Goal: Contribute content

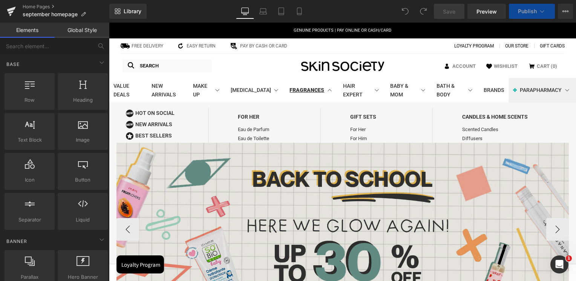
click at [333, 160] on img at bounding box center [342, 228] width 452 height 170
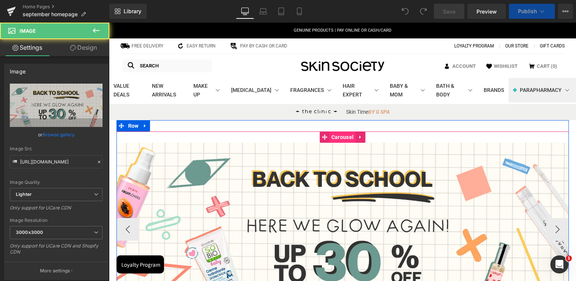
click at [340, 139] on span "Carousel" at bounding box center [342, 137] width 26 height 11
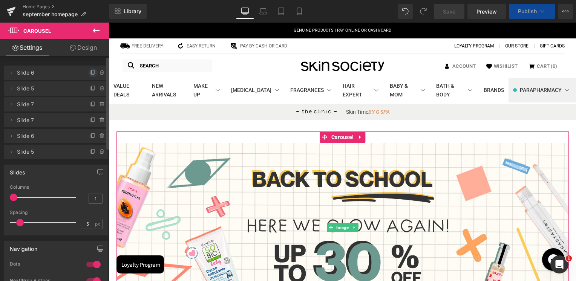
click at [92, 72] on icon at bounding box center [93, 73] width 6 height 6
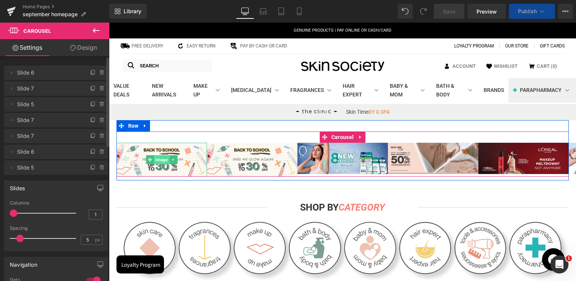
click at [156, 161] on span "Image" at bounding box center [161, 159] width 15 height 9
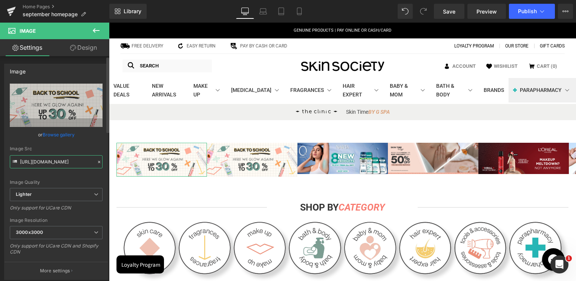
click at [49, 161] on input "[URL][DOMAIN_NAME]" at bounding box center [56, 161] width 93 height 13
paste input "[DOMAIN_NAME][URL]"
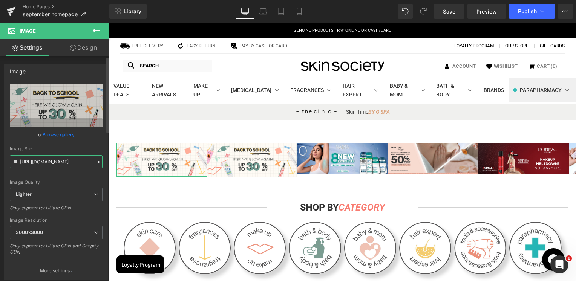
scroll to position [0, 144]
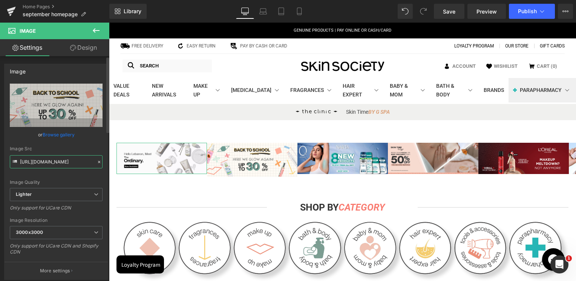
type input "[URL][DOMAIN_NAME]"
click at [53, 147] on div "Image Src" at bounding box center [56, 148] width 93 height 5
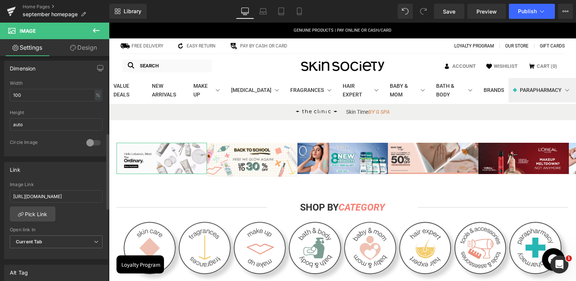
scroll to position [226, 0]
click at [57, 188] on input "[URL][DOMAIN_NAME]" at bounding box center [56, 194] width 93 height 12
paste input "pages/the-ordinary"
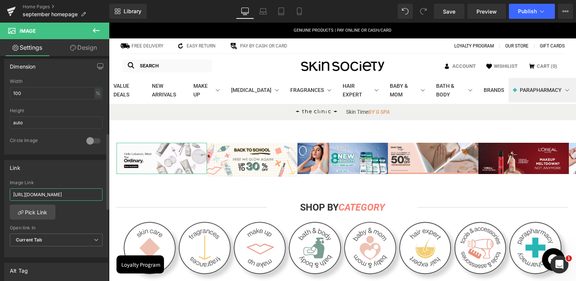
type input "[URL][DOMAIN_NAME]"
click at [60, 169] on div "Link" at bounding box center [56, 168] width 103 height 14
click at [305, 16] on link "Mobile" at bounding box center [299, 11] width 18 height 15
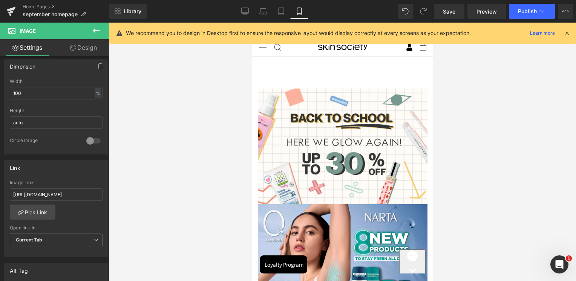
click at [337, 82] on span "Carousel" at bounding box center [342, 82] width 21 height 9
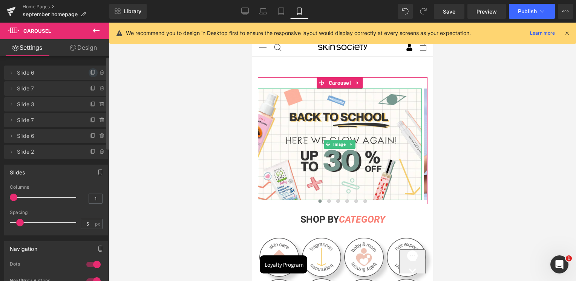
click at [91, 73] on icon at bounding box center [92, 72] width 3 height 3
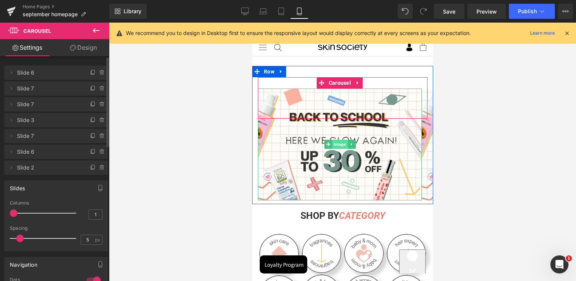
click at [339, 144] on span "Image" at bounding box center [339, 144] width 15 height 9
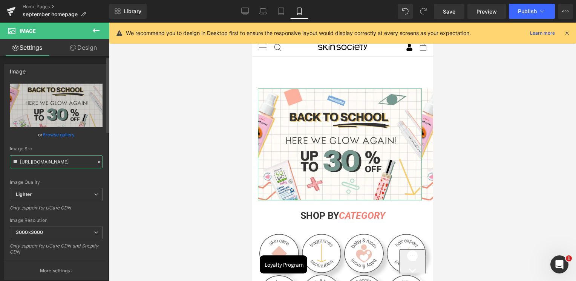
click at [61, 156] on input "[URL][DOMAIN_NAME]" at bounding box center [56, 161] width 93 height 13
paste input "[DOMAIN_NAME][URL][PHONE_NUMBER]"
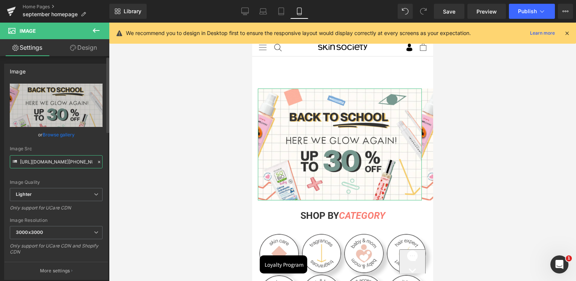
scroll to position [0, 160]
type input "[URL][DOMAIN_NAME][PHONE_NUMBER]"
click at [63, 151] on div "Image Src" at bounding box center [56, 148] width 93 height 5
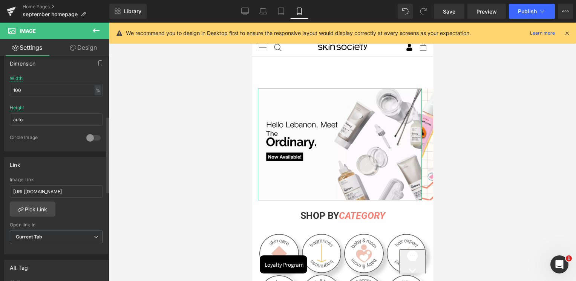
scroll to position [264, 0]
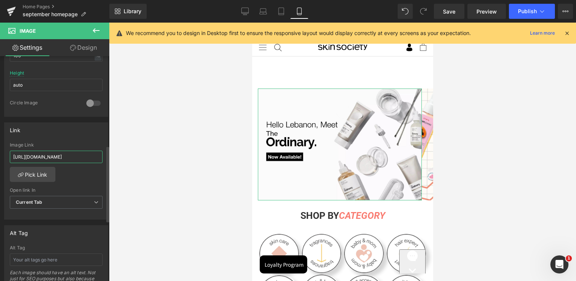
click at [75, 156] on input "[URL][DOMAIN_NAME]" at bounding box center [56, 157] width 93 height 12
click at [75, 130] on div "Link" at bounding box center [56, 130] width 103 height 14
click at [50, 151] on input "v" at bounding box center [56, 157] width 93 height 12
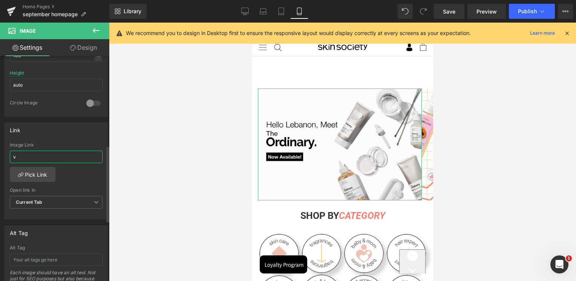
click at [50, 151] on input "v" at bounding box center [56, 157] width 93 height 12
paste input "[URL][DOMAIN_NAME]"
type input "[URL][DOMAIN_NAME]"
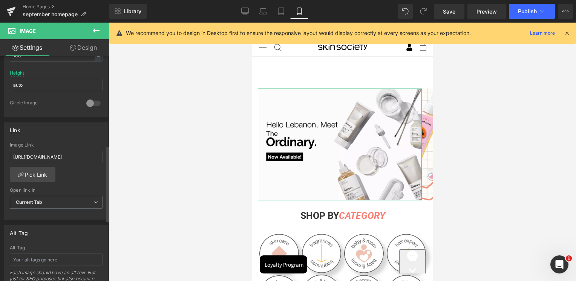
click at [46, 139] on div "Link [URL][DOMAIN_NAME] Image Link [URL][DOMAIN_NAME] Pick Link Current Tab New…" at bounding box center [56, 172] width 104 height 98
click at [247, 11] on icon at bounding box center [245, 12] width 8 height 8
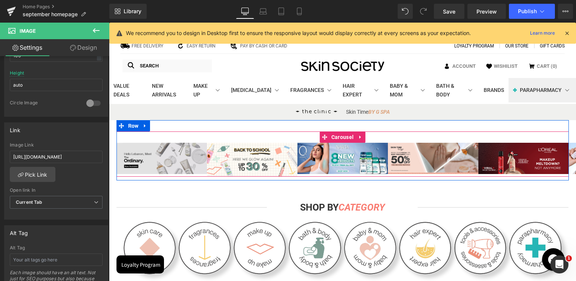
click at [149, 159] on div "Image" at bounding box center [161, 158] width 90 height 31
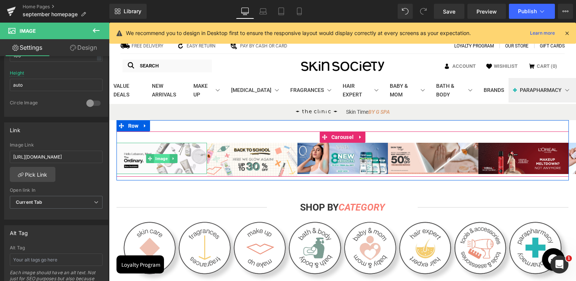
click at [158, 161] on span "Image" at bounding box center [161, 158] width 15 height 9
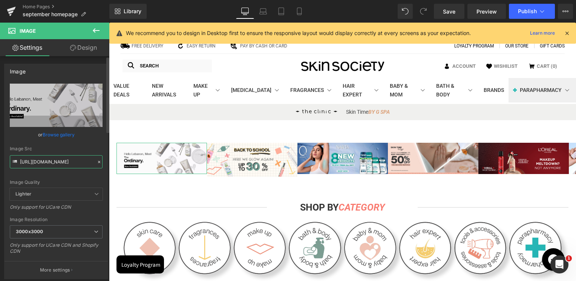
click at [77, 156] on input "[URL][DOMAIN_NAME]" at bounding box center [56, 161] width 93 height 13
click at [65, 157] on input "[URL][DOMAIN_NAME]" at bounding box center [56, 161] width 93 height 13
click at [64, 157] on input "[URL][DOMAIN_NAME]" at bounding box center [56, 161] width 93 height 13
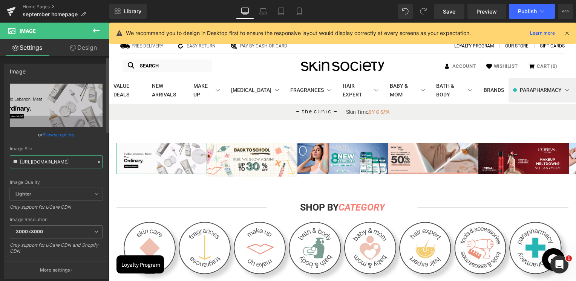
click at [64, 157] on input "[URL][DOMAIN_NAME]" at bounding box center [56, 161] width 93 height 13
paste input "text"
type input "[URL][DOMAIN_NAME]"
click at [68, 146] on div "Image Src" at bounding box center [56, 148] width 93 height 5
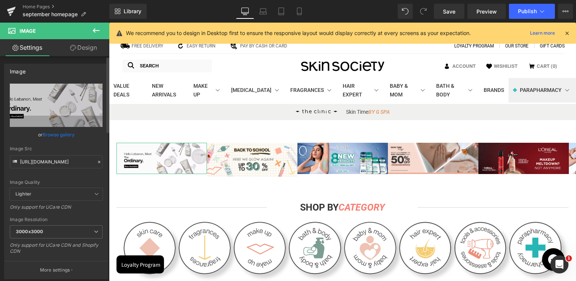
scroll to position [0, 0]
click at [530, 8] on span "Publish" at bounding box center [527, 11] width 19 height 6
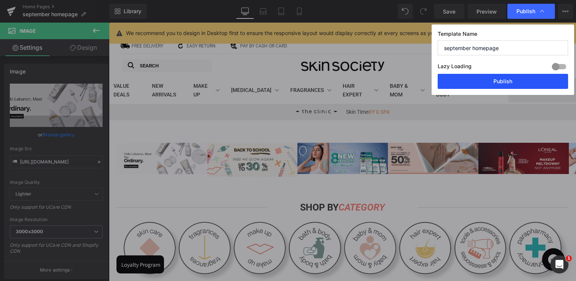
click at [502, 86] on button "Publish" at bounding box center [503, 81] width 130 height 15
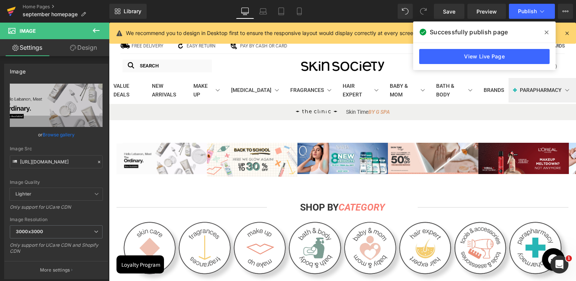
click at [8, 12] on icon at bounding box center [11, 11] width 9 height 19
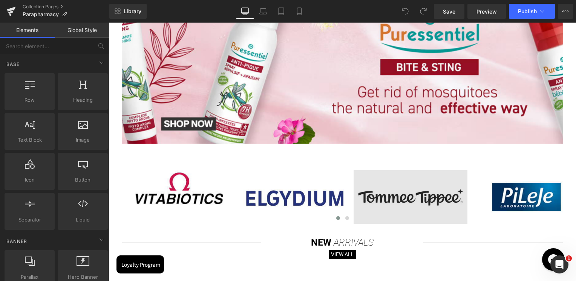
scroll to position [188, 0]
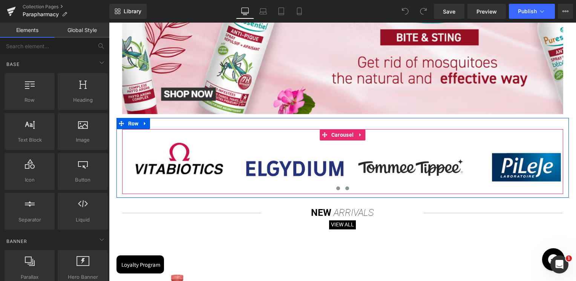
click at [348, 188] on button at bounding box center [347, 189] width 9 height 8
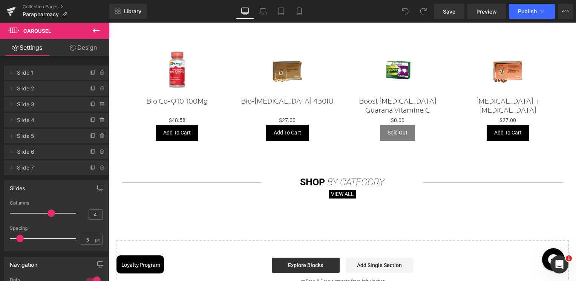
scroll to position [415, 0]
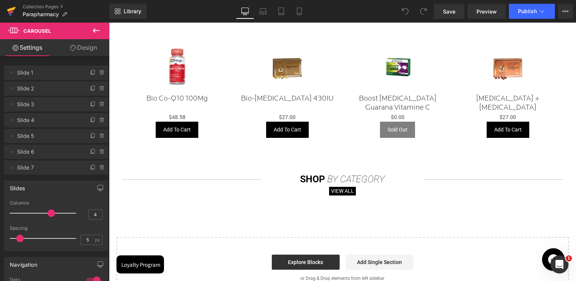
click at [13, 13] on icon at bounding box center [11, 11] width 9 height 19
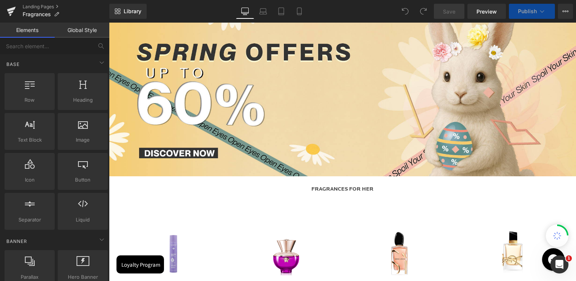
scroll to position [6, 0]
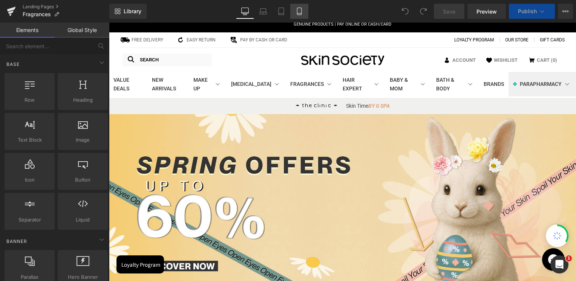
click at [300, 12] on icon at bounding box center [300, 12] width 8 height 8
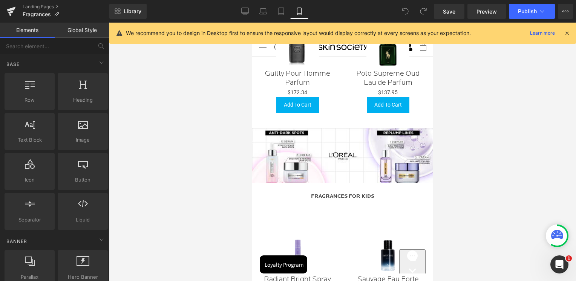
scroll to position [523, 0]
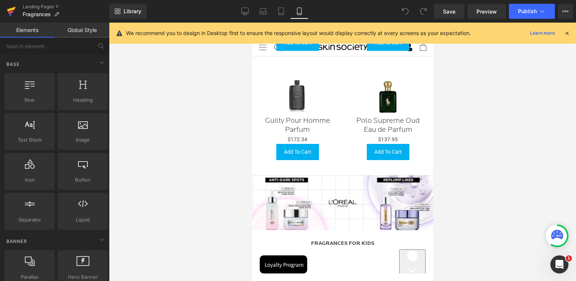
click at [7, 12] on icon at bounding box center [11, 11] width 9 height 19
